Goal: Book appointment/travel/reservation

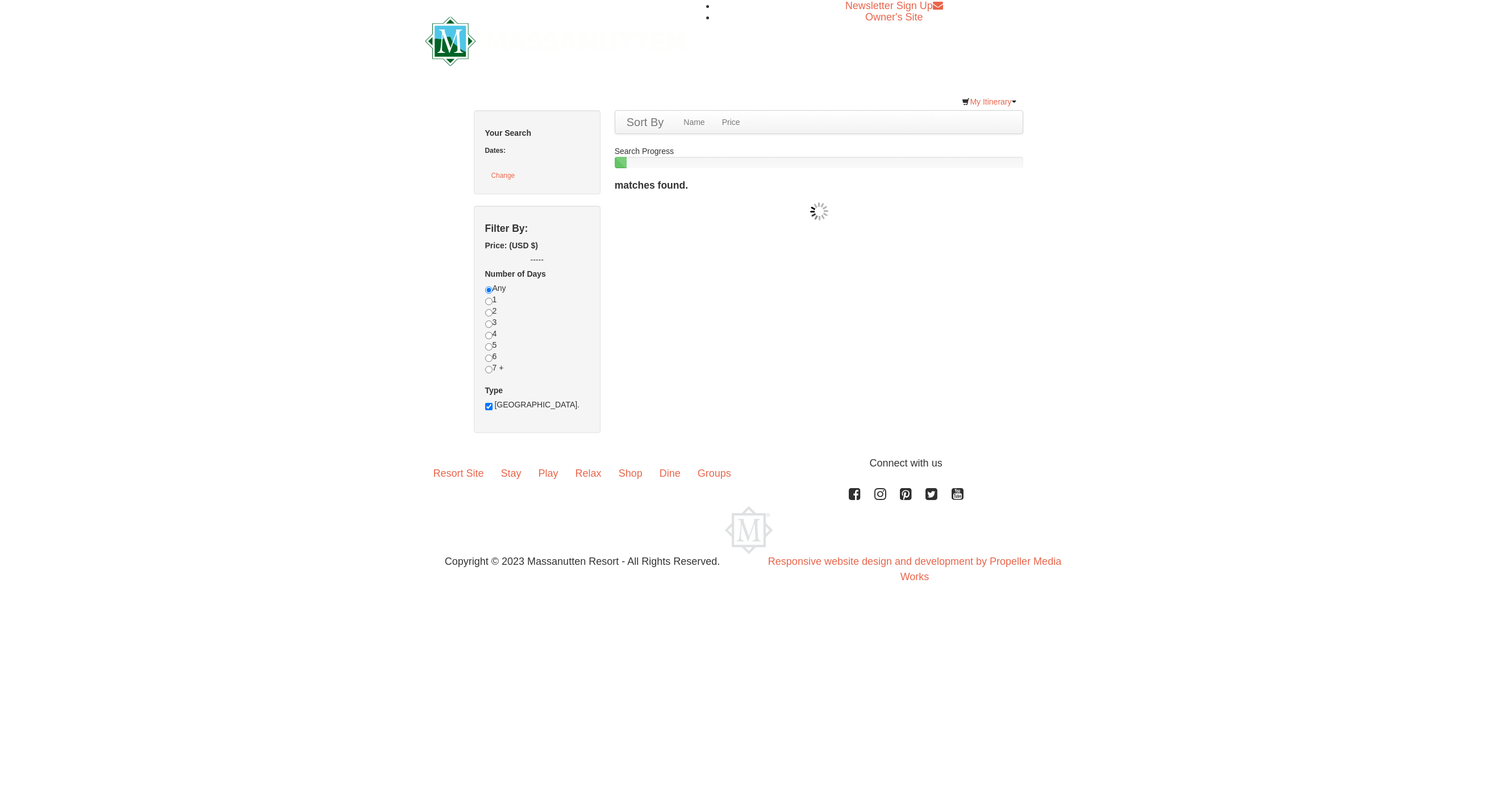
checkbox input "true"
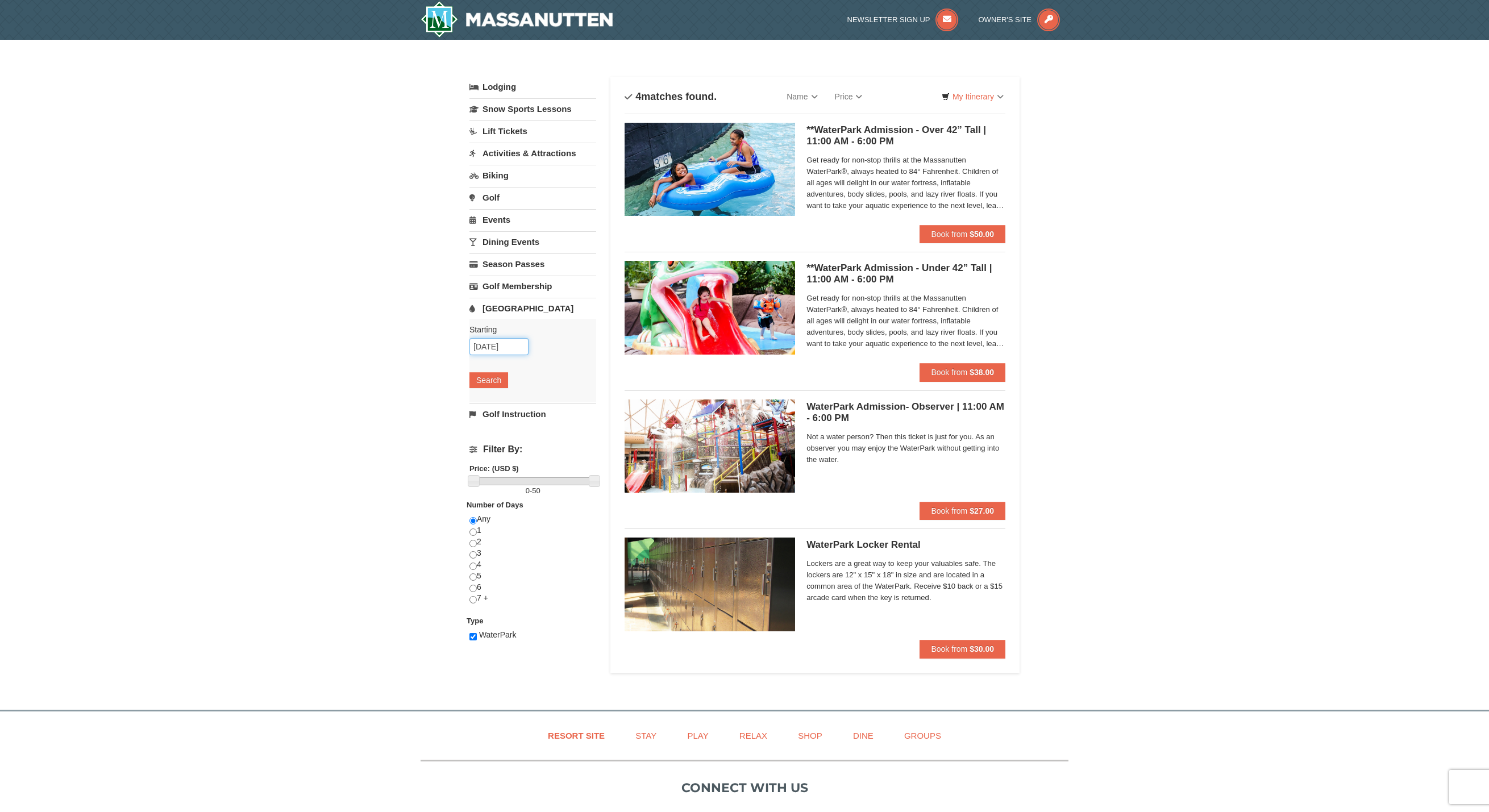
click at [500, 343] on input "09/07/2025" at bounding box center [499, 346] width 59 height 17
click at [509, 426] on link "8" at bounding box center [504, 428] width 22 height 16
type input "09/08/2025"
click at [497, 384] on button "Search" at bounding box center [489, 380] width 38 height 16
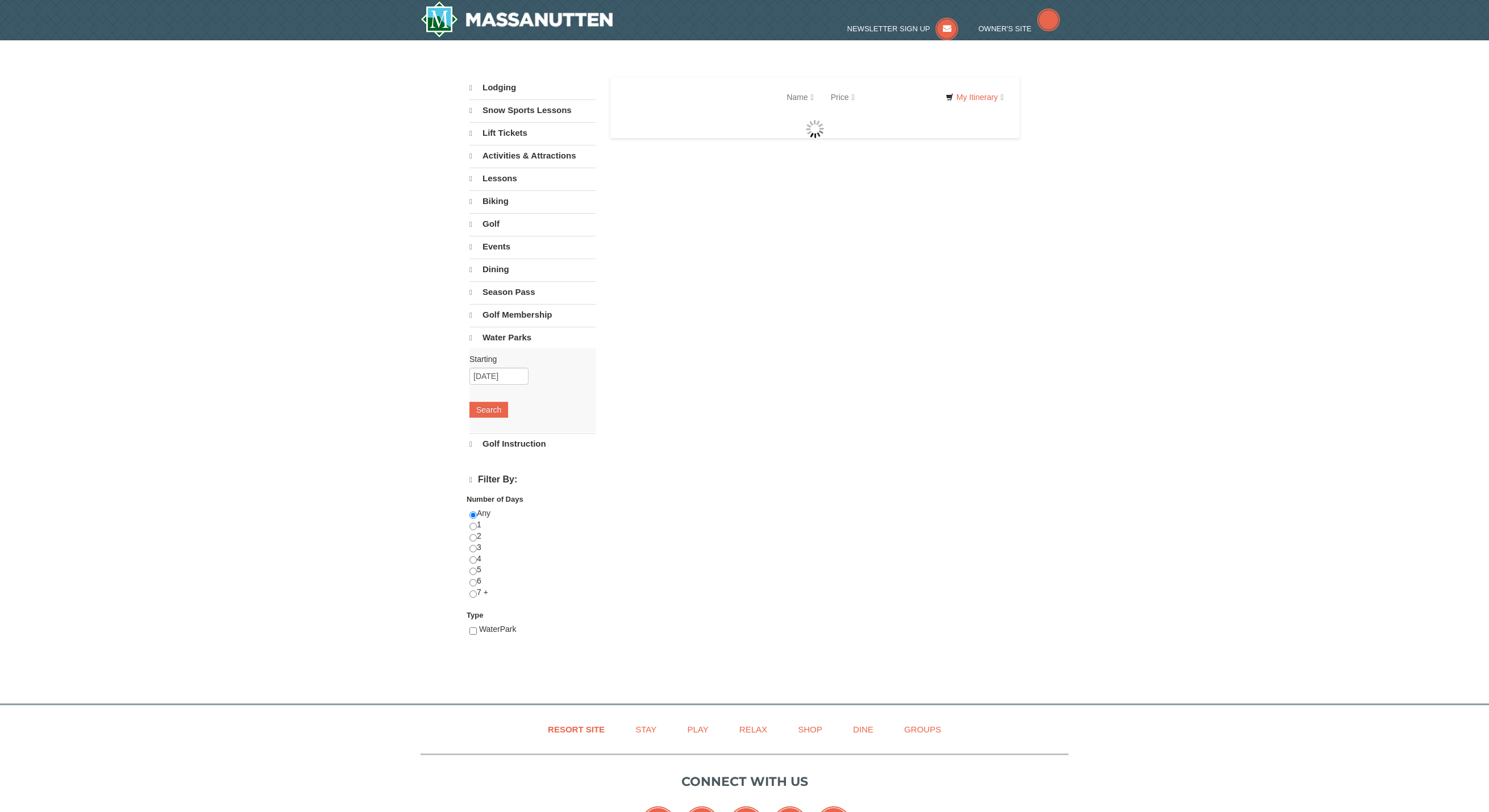
select select "9"
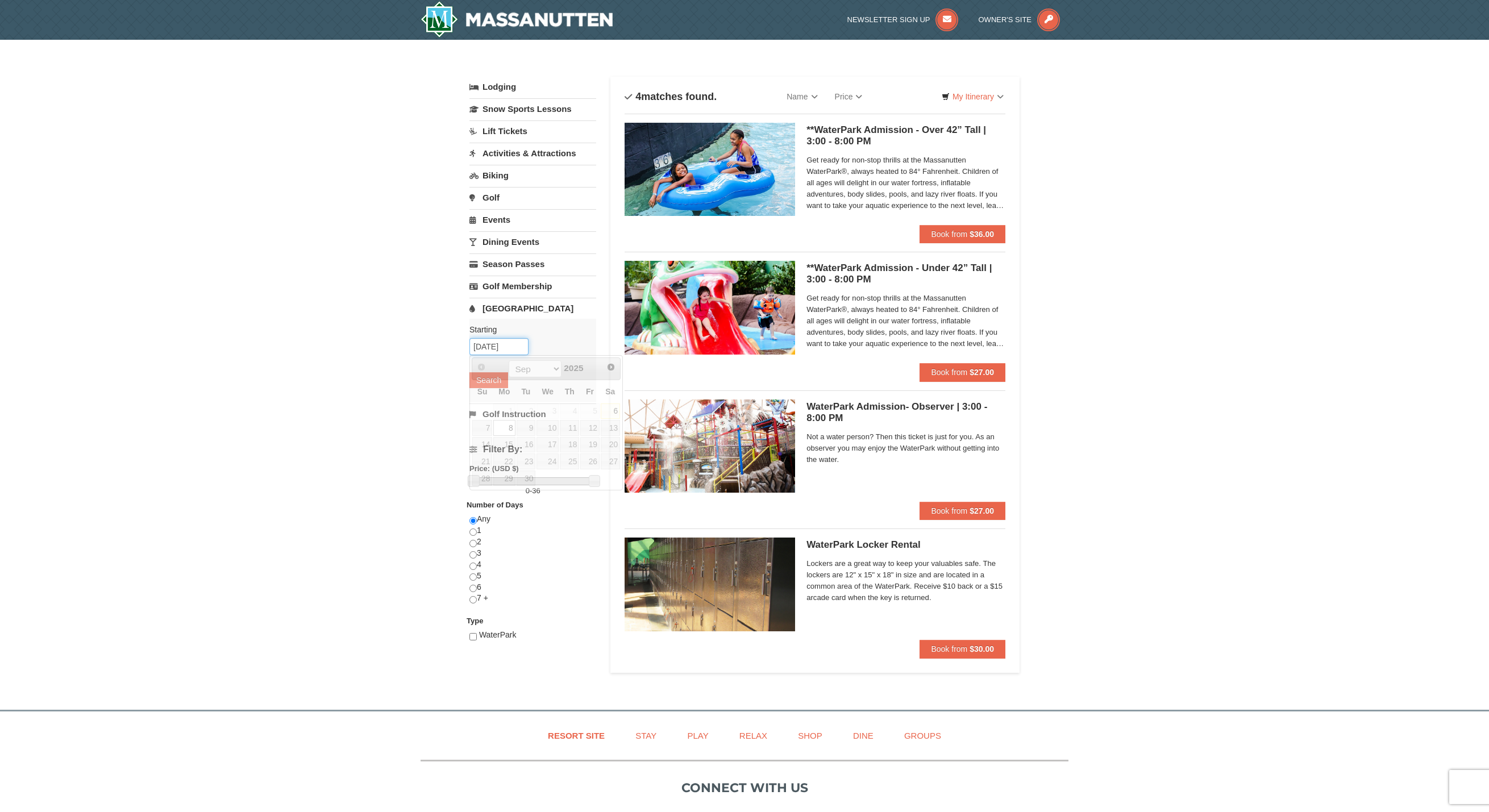
click at [484, 342] on input "[DATE]" at bounding box center [499, 346] width 59 height 17
click at [489, 425] on link "7" at bounding box center [482, 428] width 20 height 16
type input "[DATE]"
click at [492, 386] on button "Search" at bounding box center [489, 380] width 38 height 16
click at [495, 352] on input "[DATE]" at bounding box center [499, 346] width 59 height 17
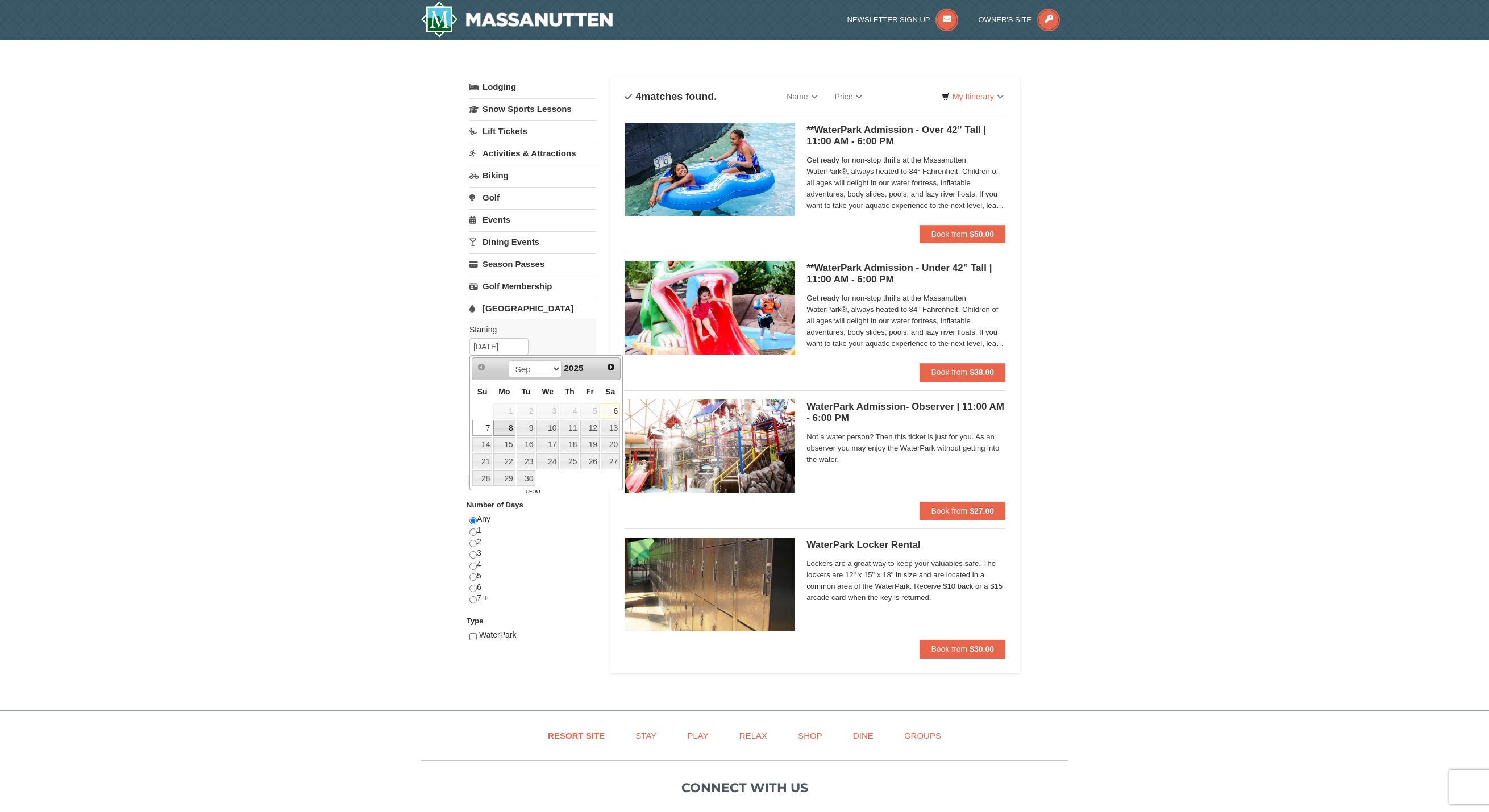
click at [505, 430] on link "8" at bounding box center [504, 428] width 22 height 16
type input "[DATE]"
click at [494, 381] on button "Search" at bounding box center [489, 380] width 38 height 16
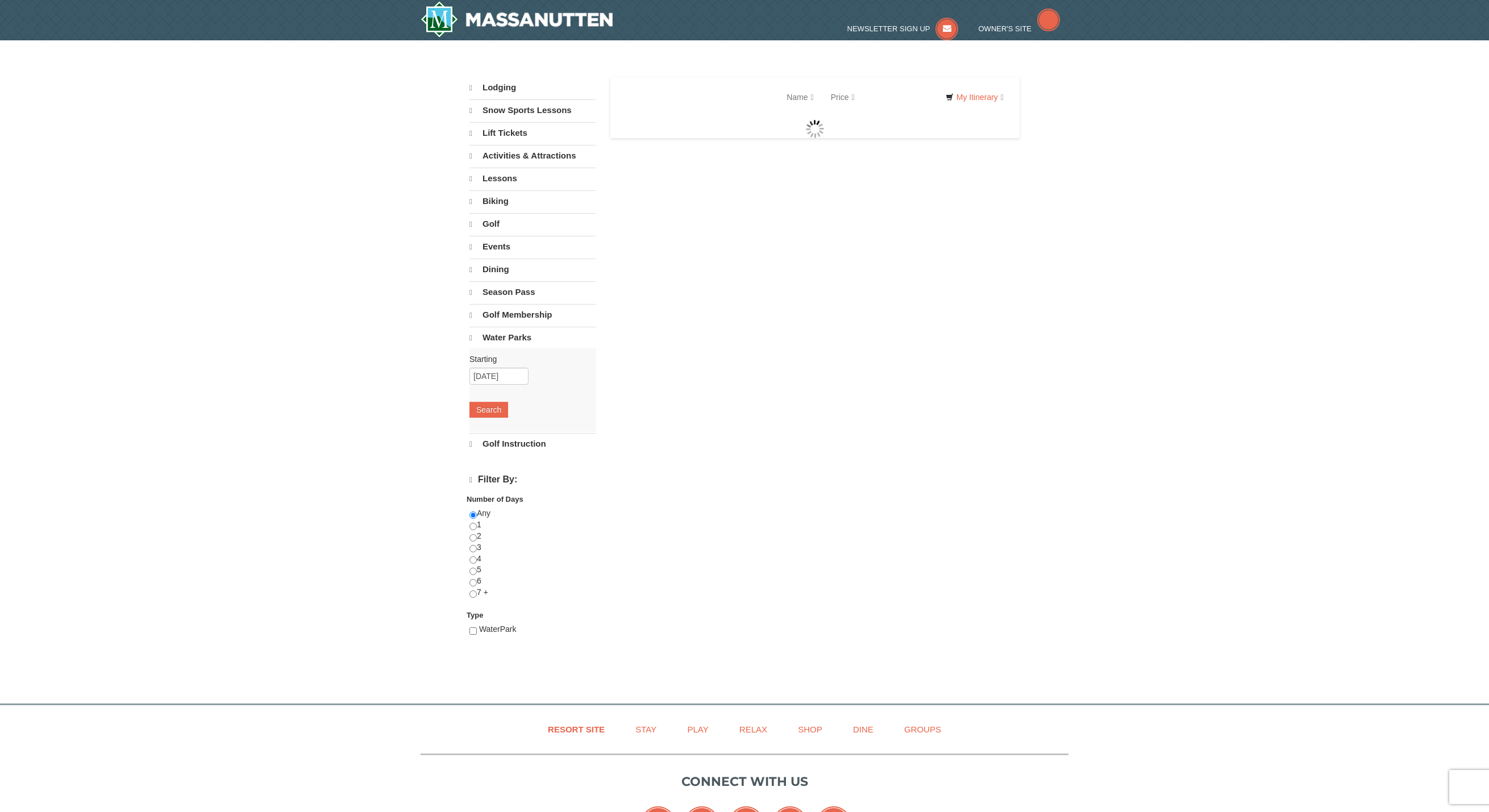
select select "9"
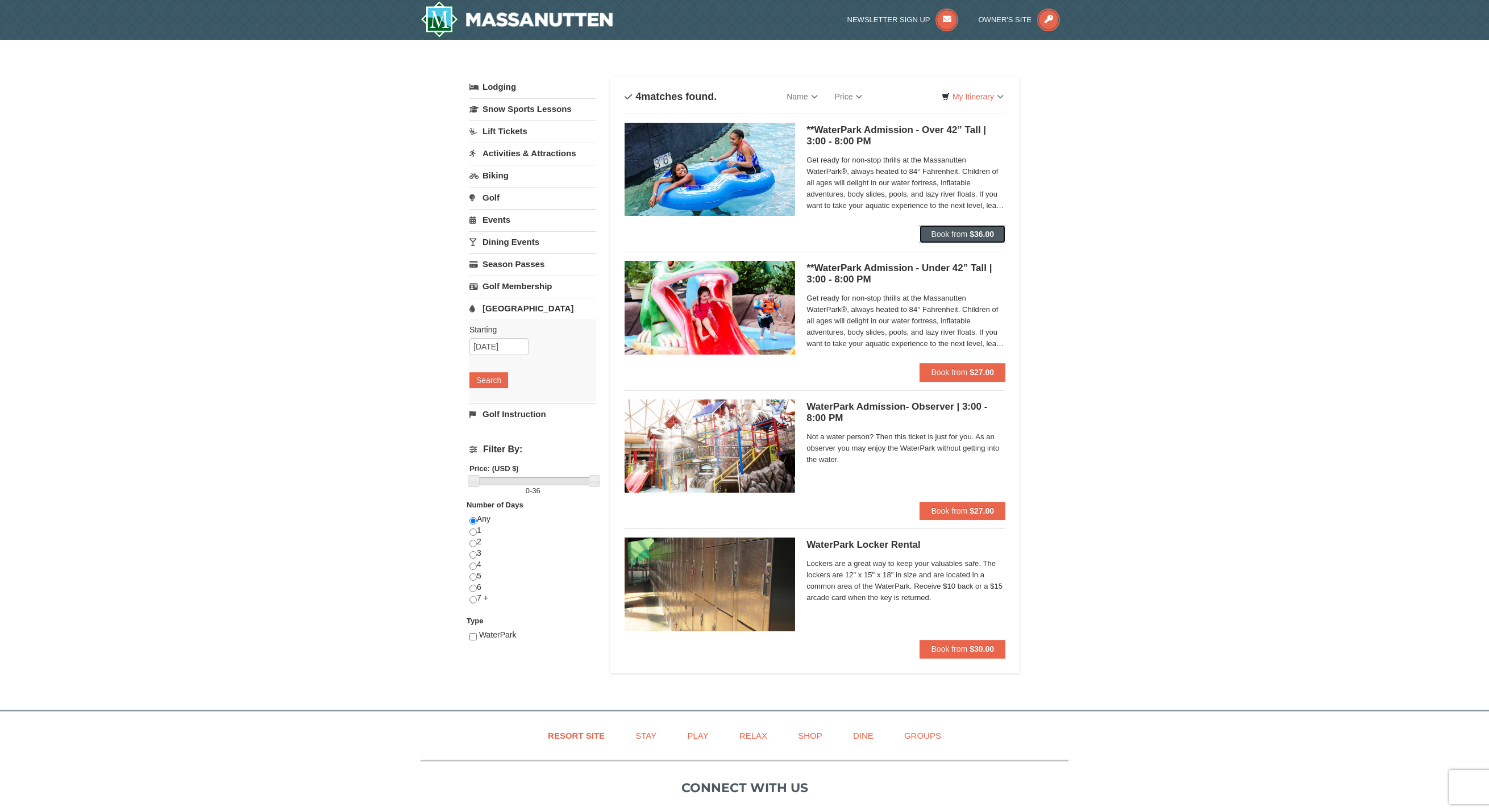
click at [964, 232] on span "Book from" at bounding box center [949, 234] width 36 height 9
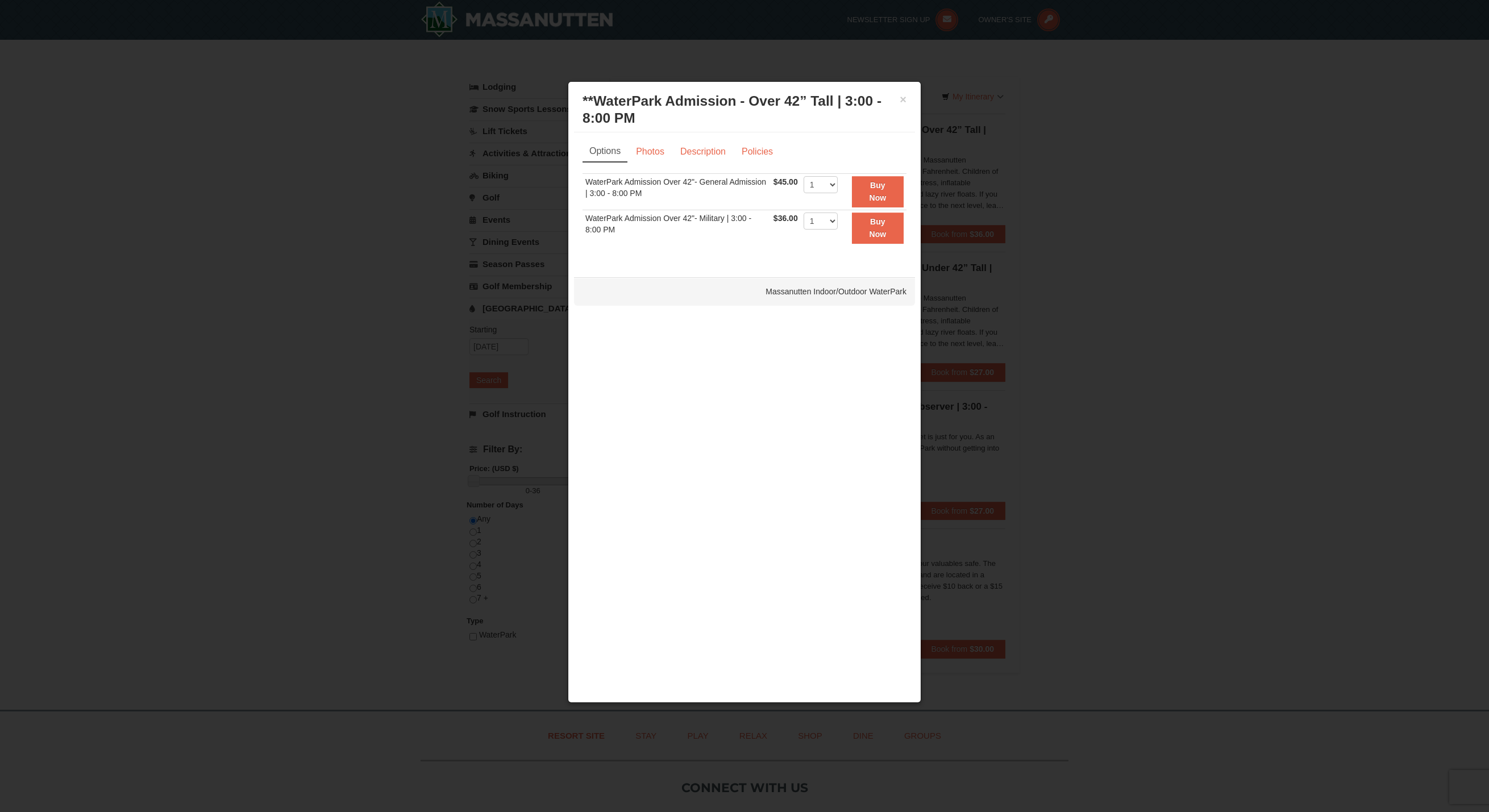
click at [1203, 328] on div at bounding box center [744, 406] width 1489 height 812
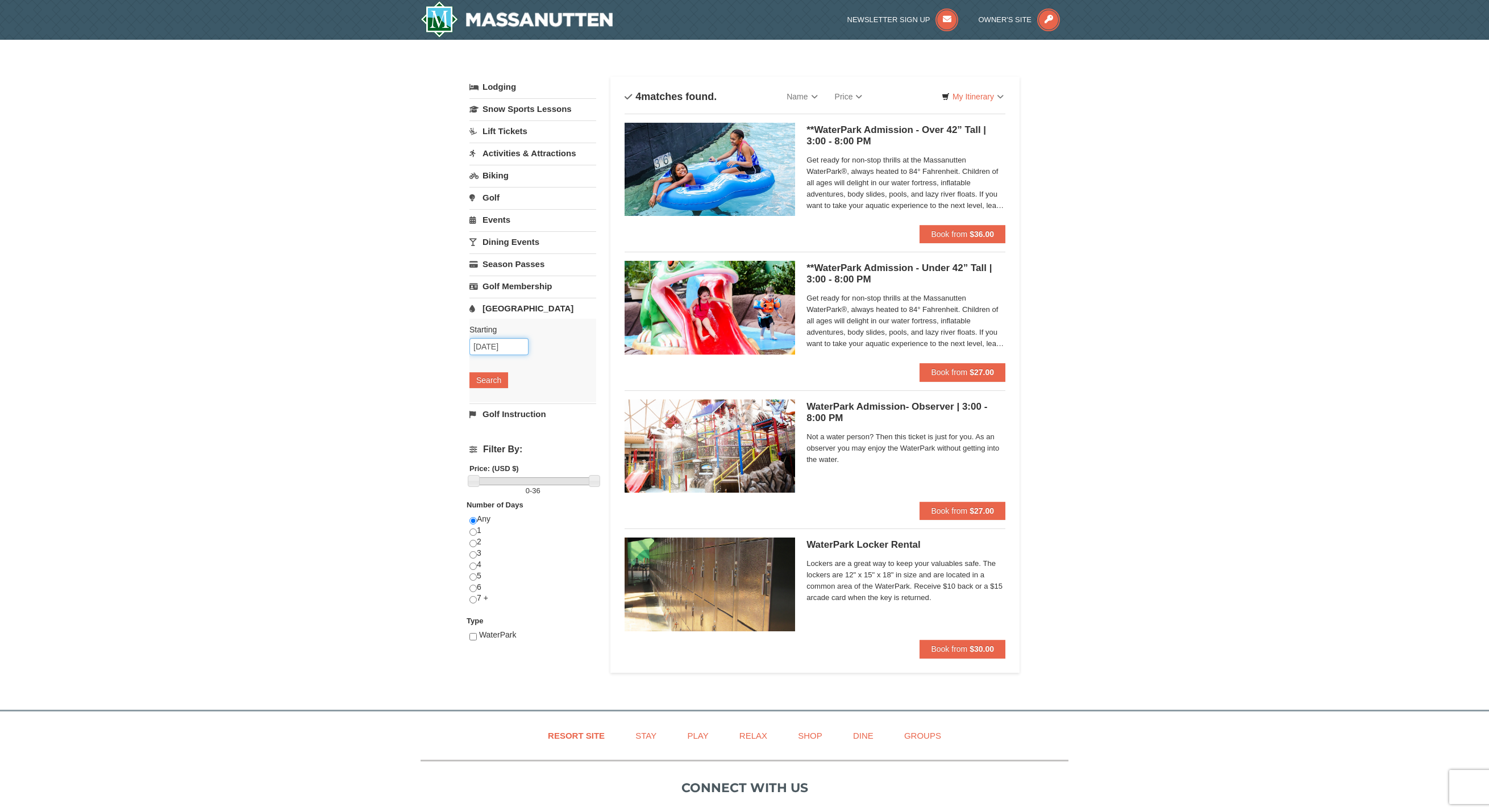
click at [498, 347] on input "[DATE]" at bounding box center [499, 346] width 59 height 17
click at [488, 432] on link "7" at bounding box center [482, 428] width 20 height 16
type input "09/07/2025"
click at [488, 382] on button "Search" at bounding box center [489, 380] width 38 height 16
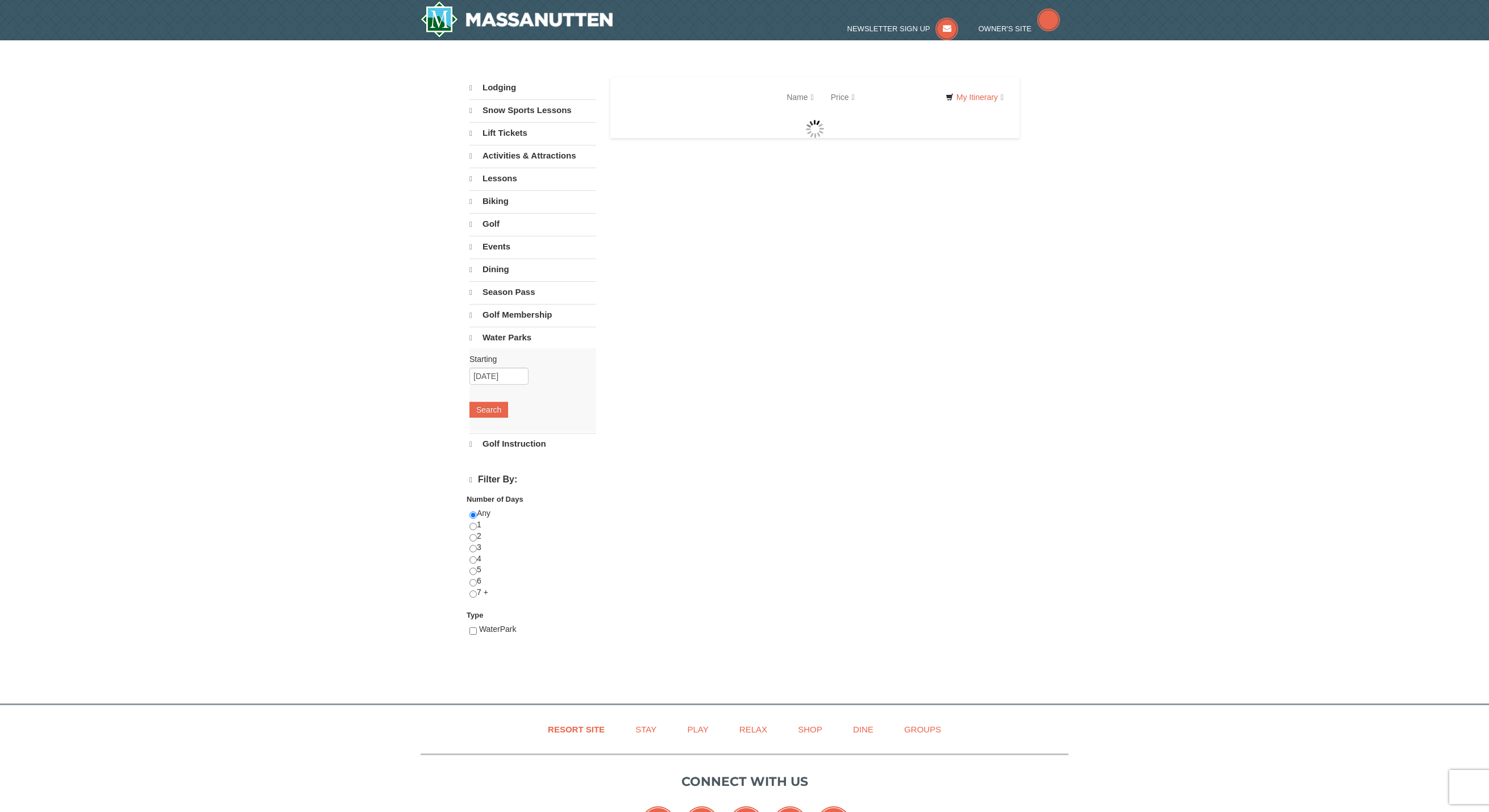
select select "9"
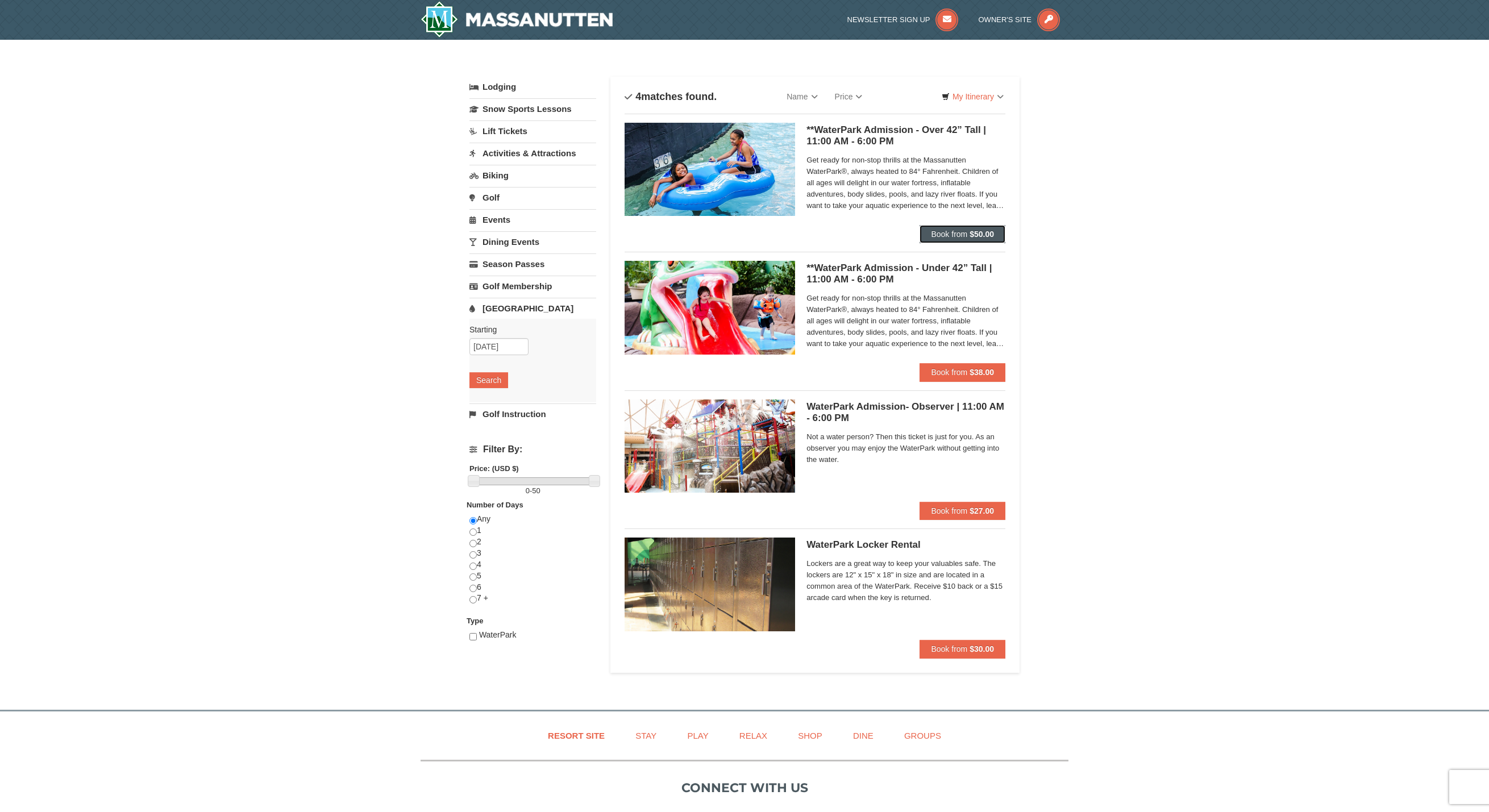
click at [958, 232] on span "Book from" at bounding box center [949, 234] width 36 height 9
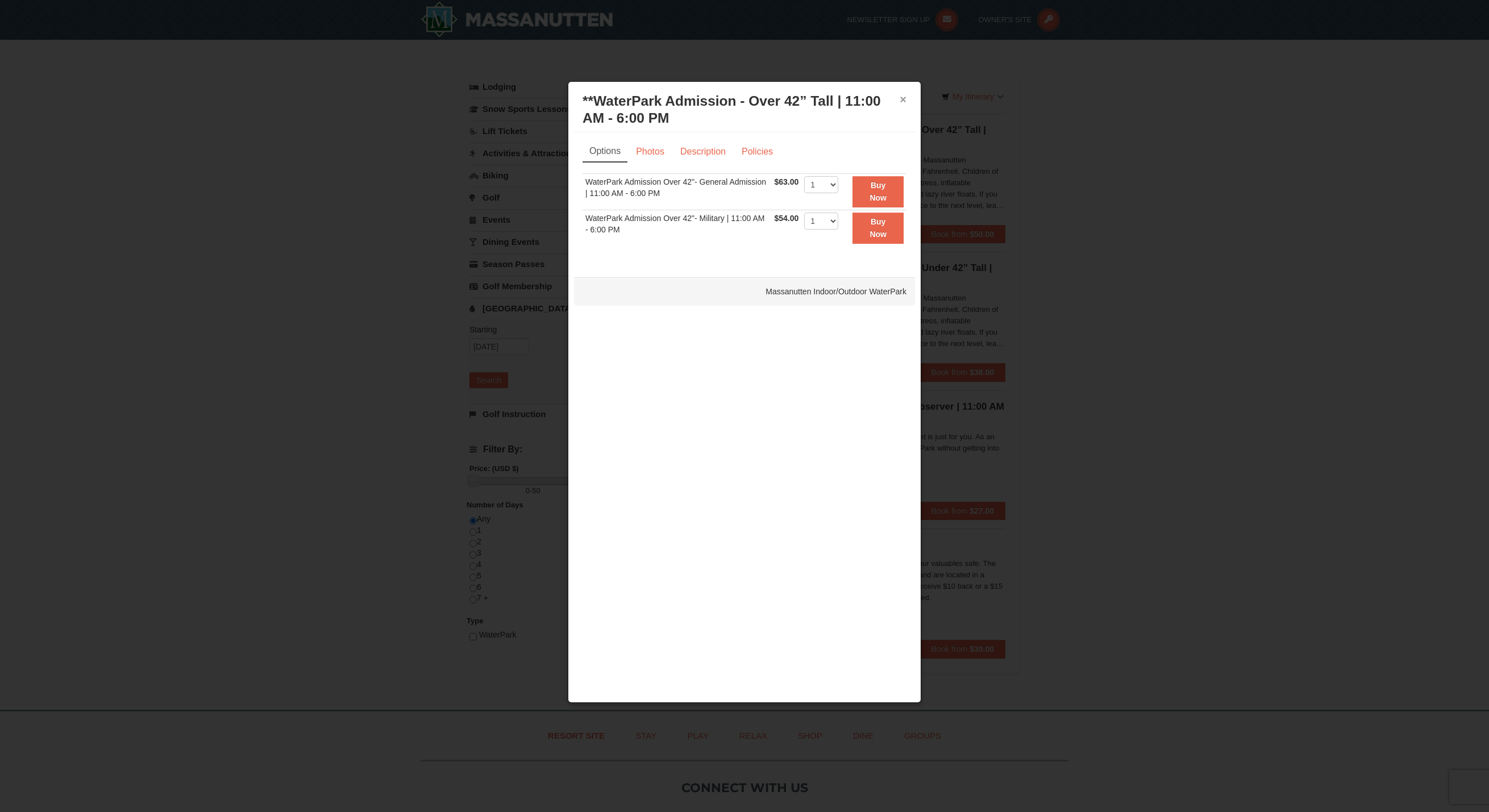
click at [904, 103] on button "×" at bounding box center [903, 99] width 7 height 11
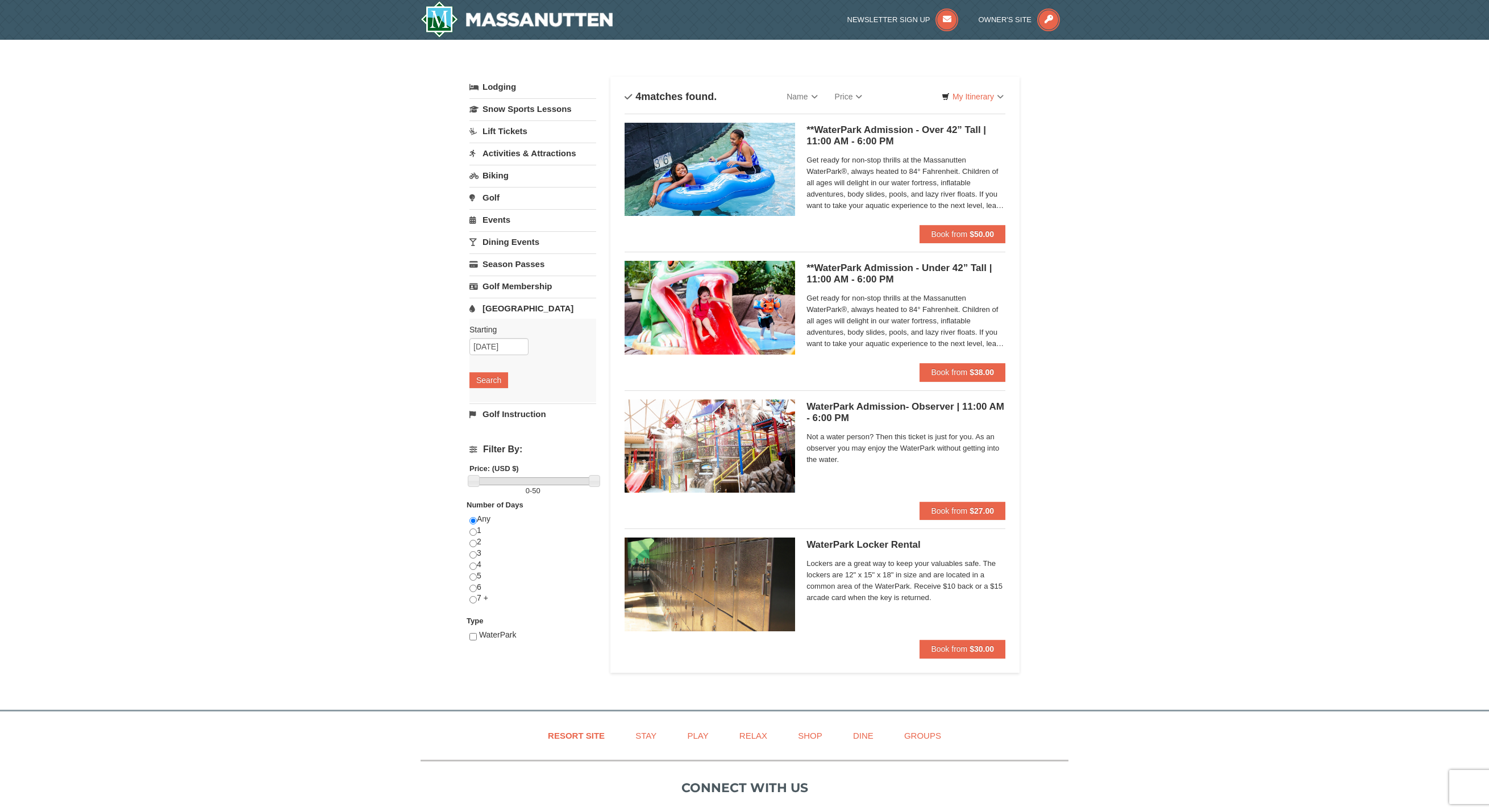
click at [1191, 212] on div at bounding box center [744, 406] width 1489 height 812
click at [485, 348] on input "09/07/2025" at bounding box center [499, 346] width 59 height 17
click at [506, 428] on link "8" at bounding box center [504, 428] width 22 height 16
type input "09/08/2025"
click at [494, 383] on button "Search" at bounding box center [489, 380] width 38 height 16
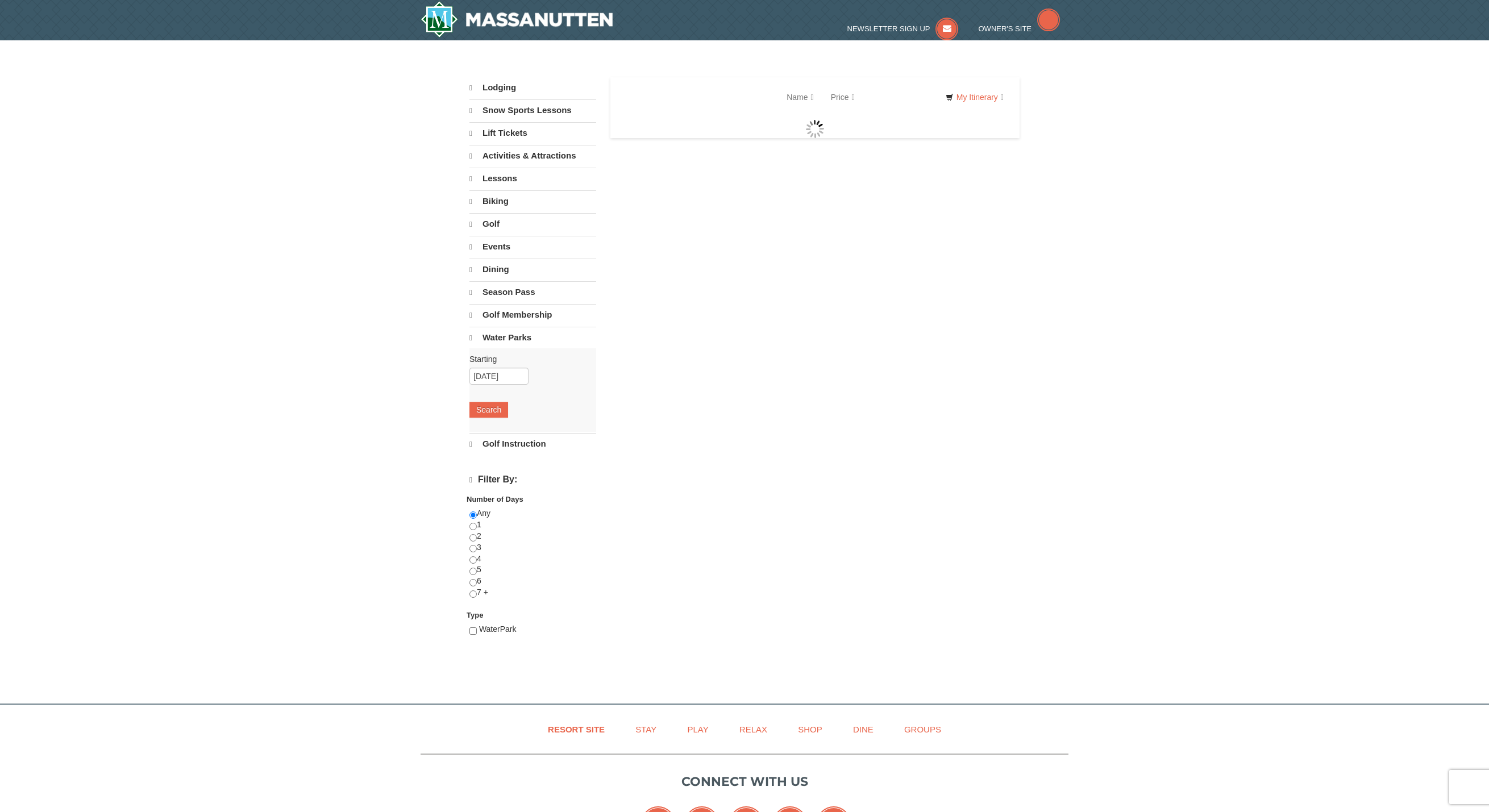
select select "9"
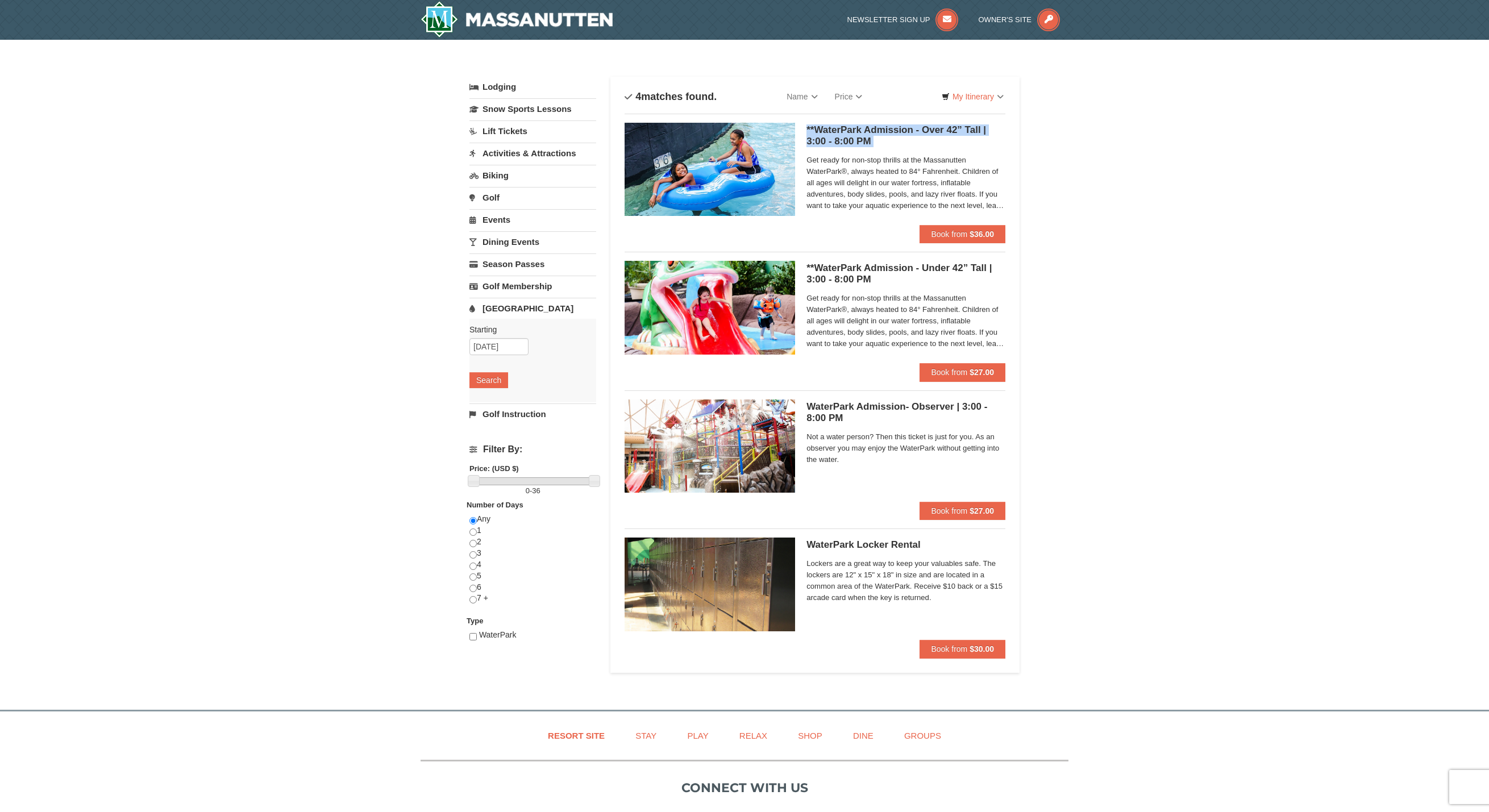
drag, startPoint x: 806, startPoint y: 124, endPoint x: 964, endPoint y: 150, distance: 160.1
click at [964, 150] on div "**WaterPark Admission - Over 42” Tall | 3:00 - 8:00 PM Massanutten Indoor/Outdo…" at bounding box center [815, 174] width 381 height 102
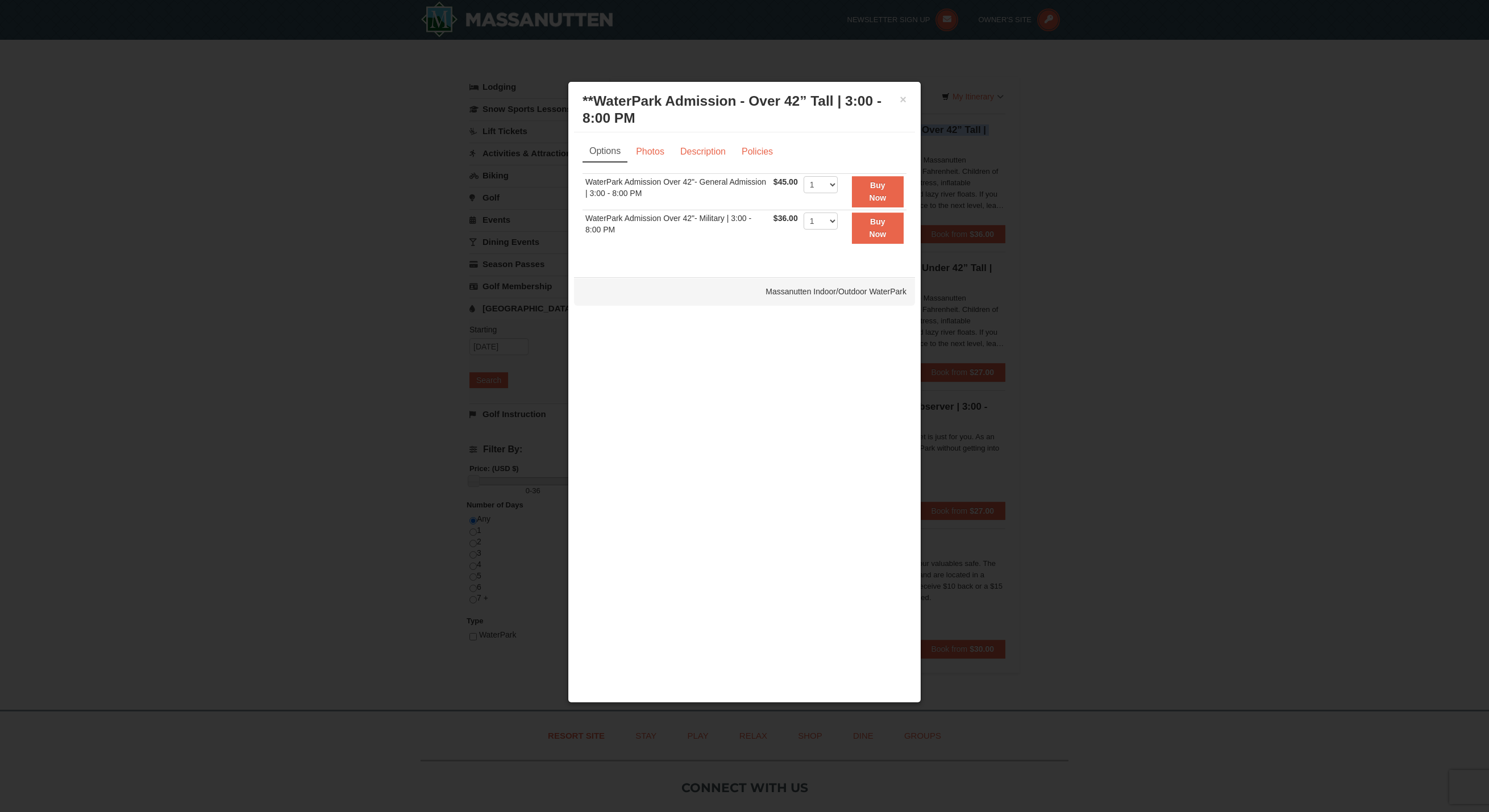
copy div "**WaterPark Admission - Over 42” Tall | 3:00 - 8:00 PM Massanutten Indoor/Outdo…"
